Goal: Information Seeking & Learning: Find specific fact

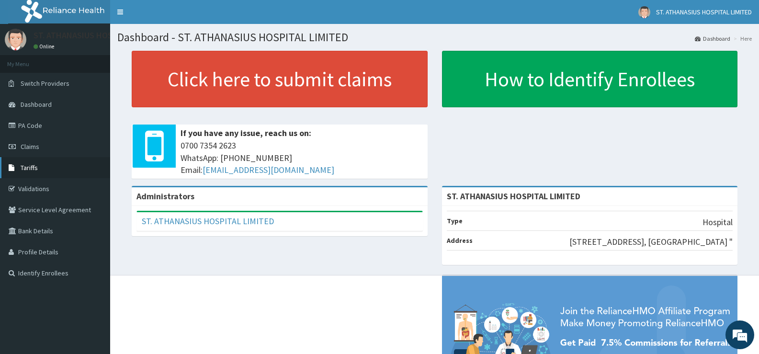
click at [36, 173] on link "Tariffs" at bounding box center [55, 167] width 110 height 21
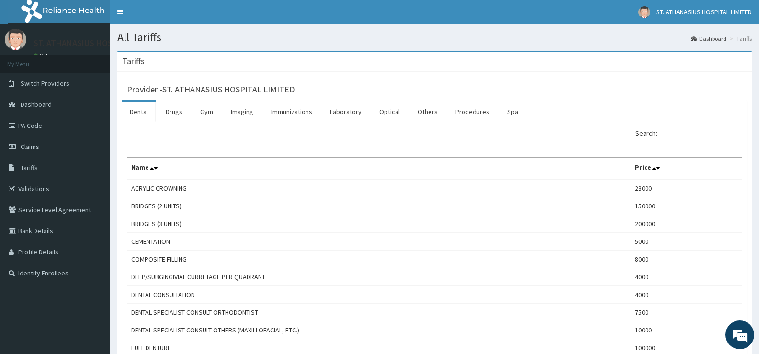
click at [671, 131] on input "Search:" at bounding box center [701, 133] width 82 height 14
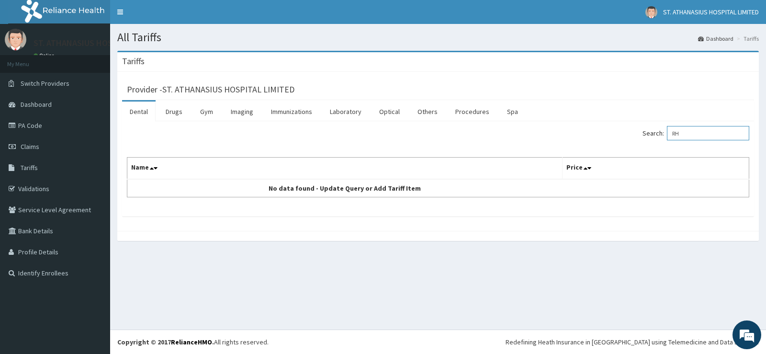
type input "R"
type input "BLOOD"
click at [472, 111] on link "Procedures" at bounding box center [472, 112] width 49 height 20
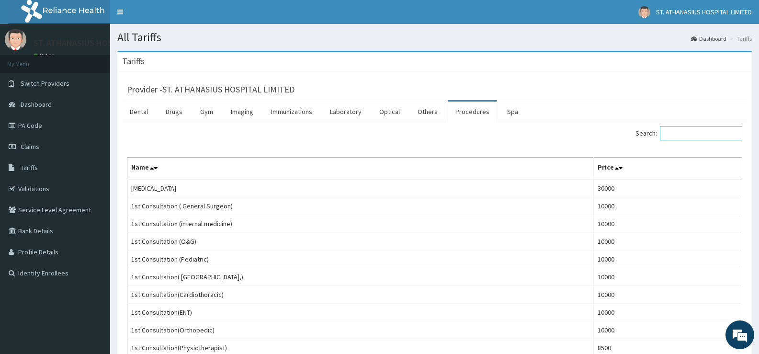
click at [685, 135] on input "Search:" at bounding box center [701, 133] width 82 height 14
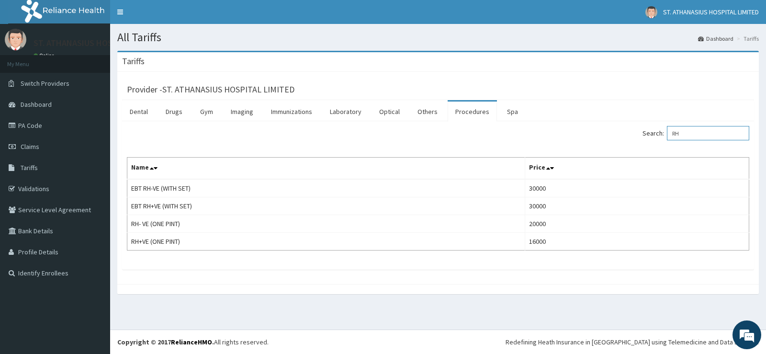
type input "RH"
click at [23, 126] on link "PA Code" at bounding box center [55, 125] width 110 height 21
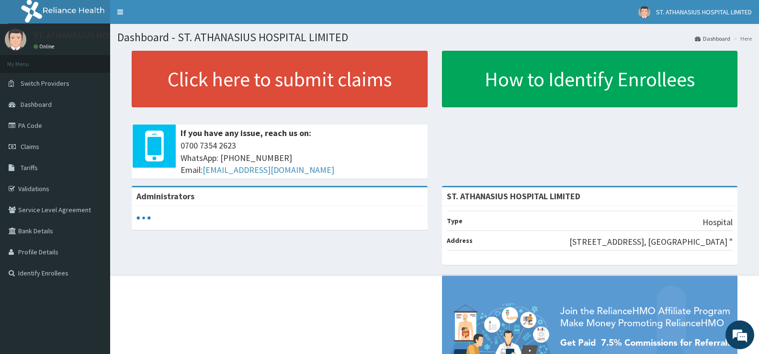
click at [30, 129] on link "PA Code" at bounding box center [55, 125] width 110 height 21
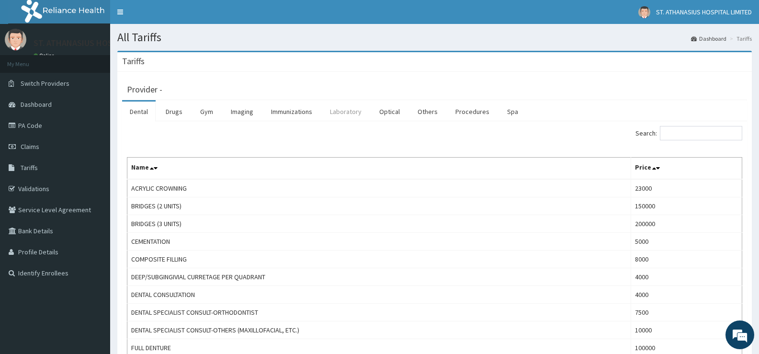
click at [349, 111] on link "Laboratory" at bounding box center [345, 112] width 47 height 20
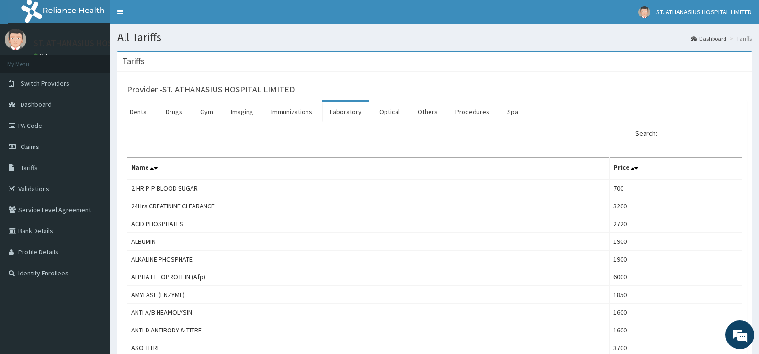
click at [694, 136] on input "Search:" at bounding box center [701, 133] width 82 height 14
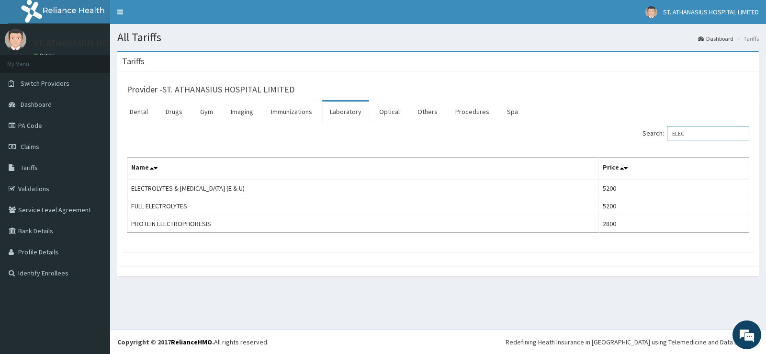
type input "ELEC"
click at [394, 109] on link "Optical" at bounding box center [390, 112] width 36 height 20
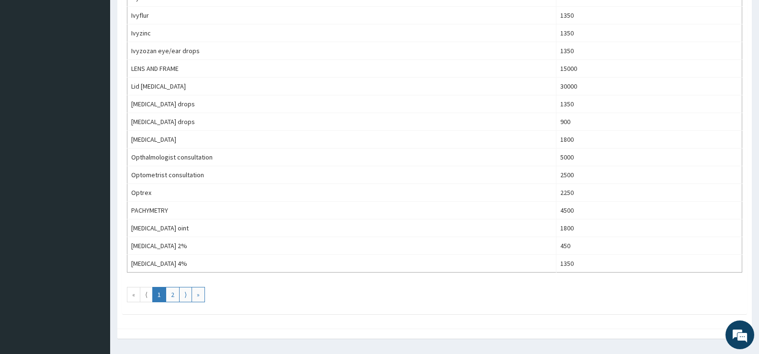
scroll to position [814, 0]
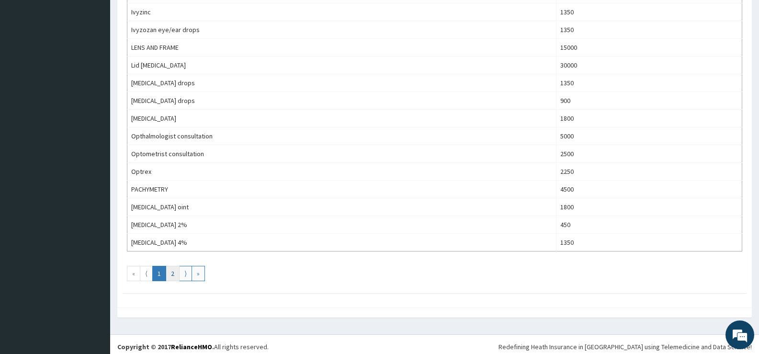
click at [172, 275] on link "2" at bounding box center [173, 273] width 14 height 15
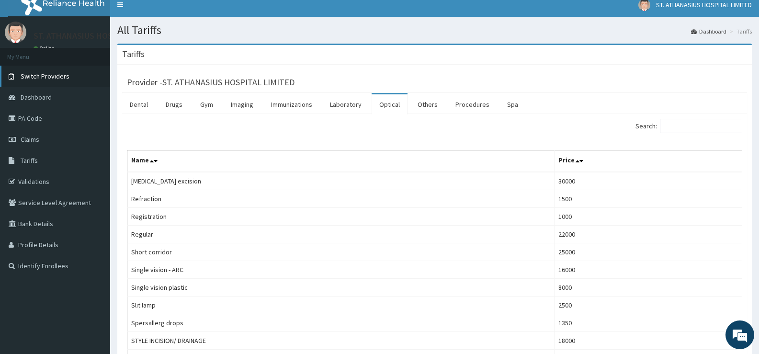
scroll to position [0, 0]
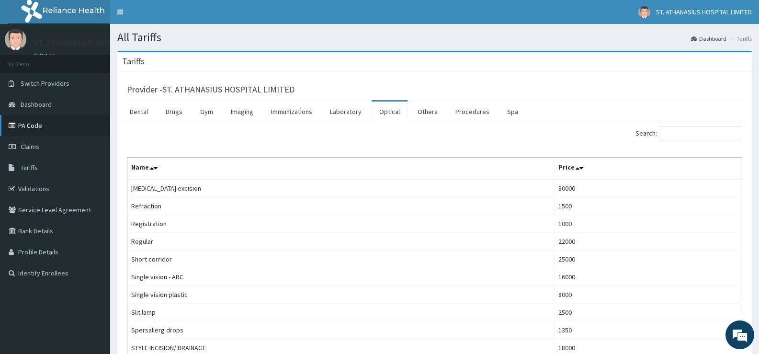
click at [40, 124] on link "PA Code" at bounding box center [55, 125] width 110 height 21
